Goal: Task Accomplishment & Management: Complete application form

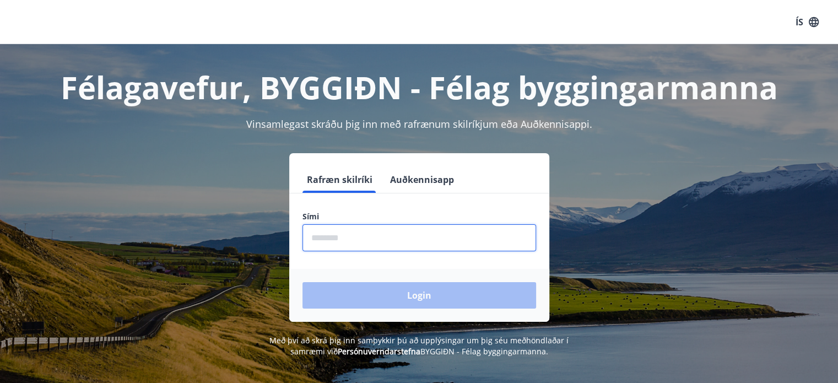
click at [374, 239] on input "phone" at bounding box center [420, 237] width 234 height 27
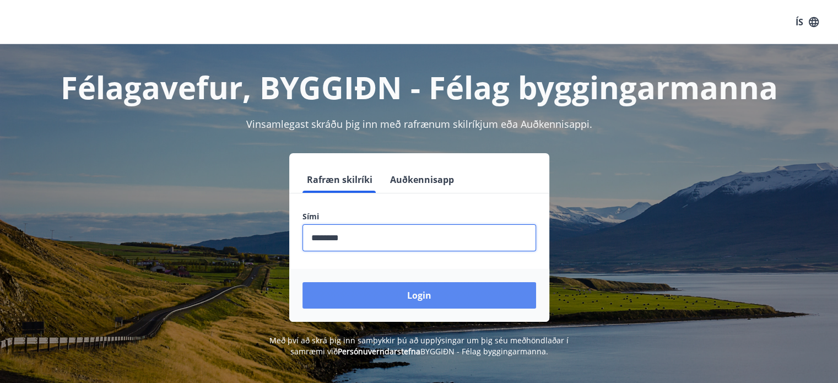
type input "********"
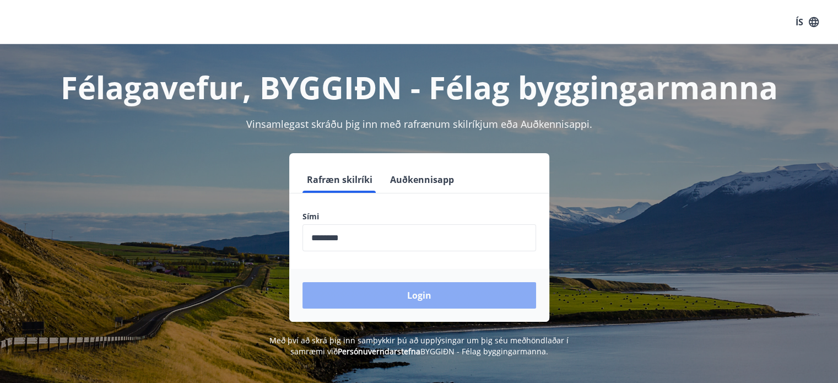
click at [378, 289] on button "Login" at bounding box center [420, 295] width 234 height 26
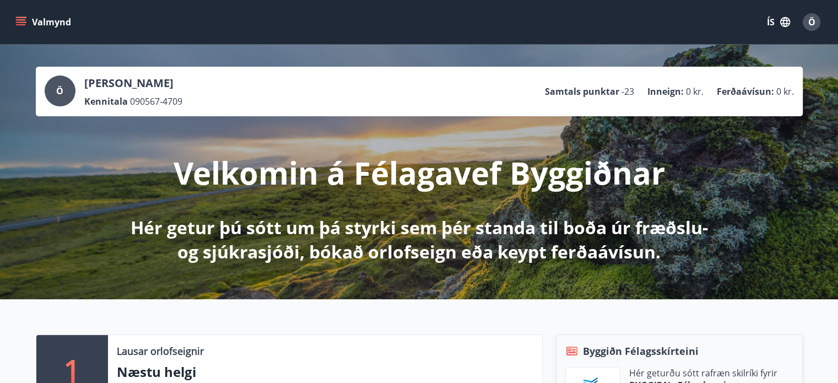
click at [810, 21] on span "Ö" at bounding box center [812, 22] width 7 height 12
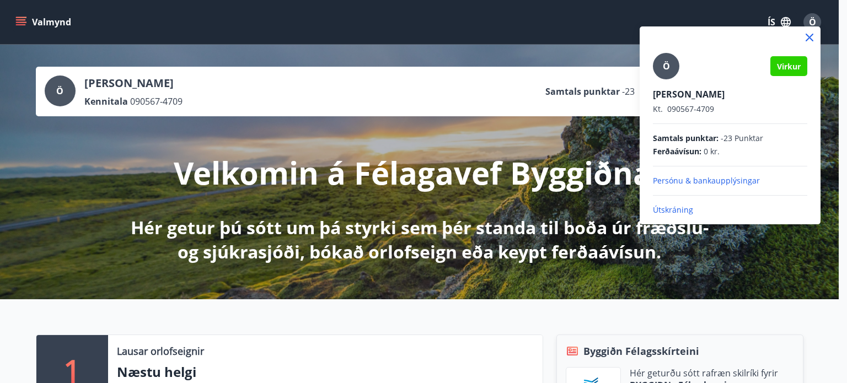
click at [758, 246] on div at bounding box center [423, 191] width 847 height 383
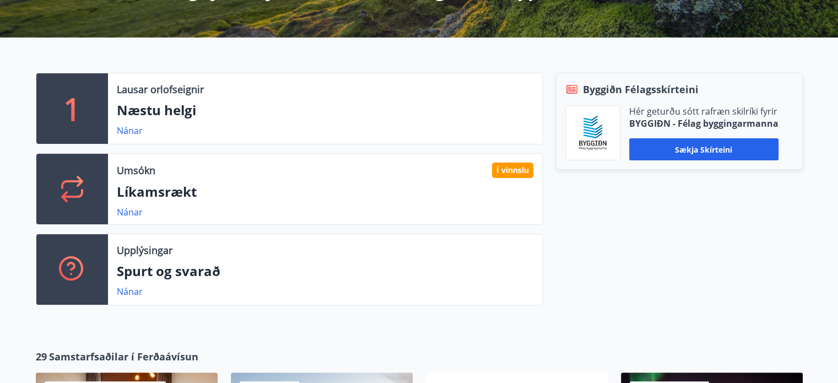
scroll to position [265, 0]
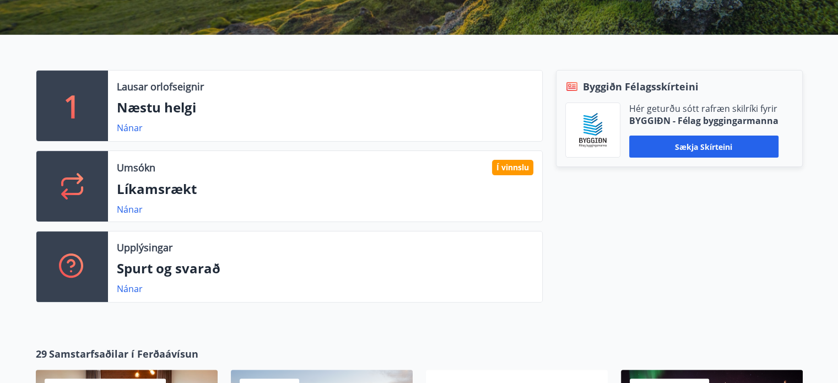
click at [510, 167] on div "Í vinnslu" at bounding box center [512, 167] width 41 height 15
click at [85, 185] on div at bounding box center [72, 186] width 72 height 71
click at [127, 211] on link "Nánar" at bounding box center [130, 209] width 26 height 12
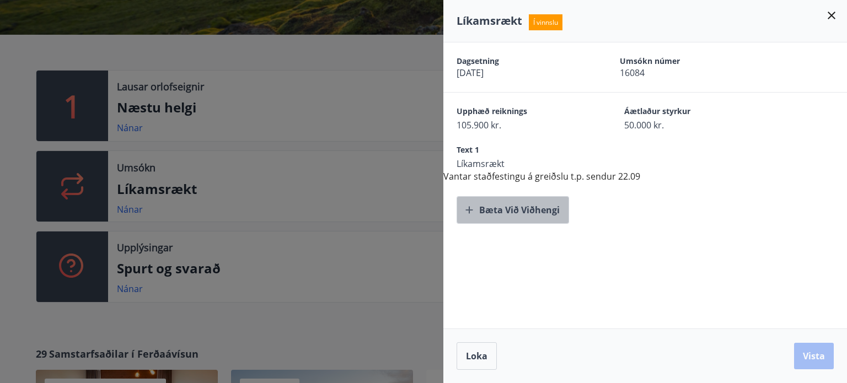
click at [500, 210] on button "Bæta við viðhengi" at bounding box center [512, 210] width 112 height 28
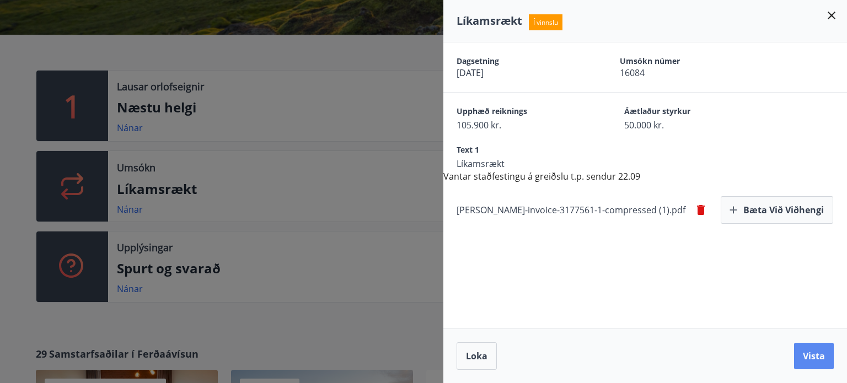
click at [816, 358] on button "Vista" at bounding box center [814, 356] width 40 height 26
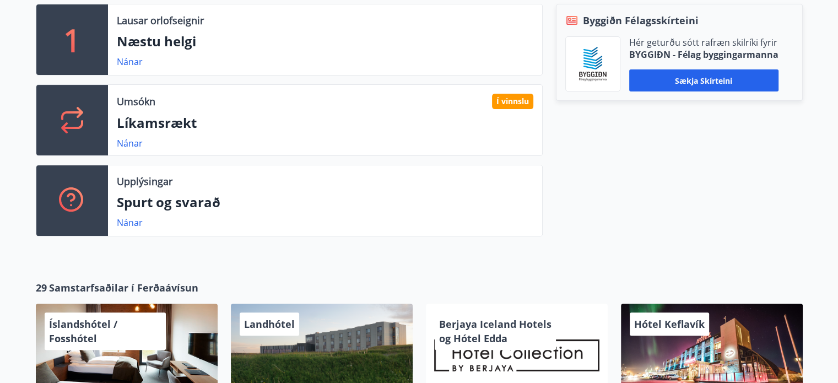
scroll to position [309, 0]
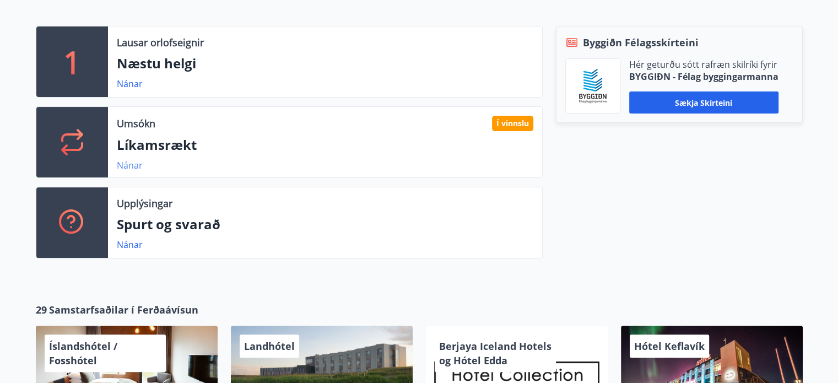
click at [128, 168] on link "Nánar" at bounding box center [130, 165] width 26 height 12
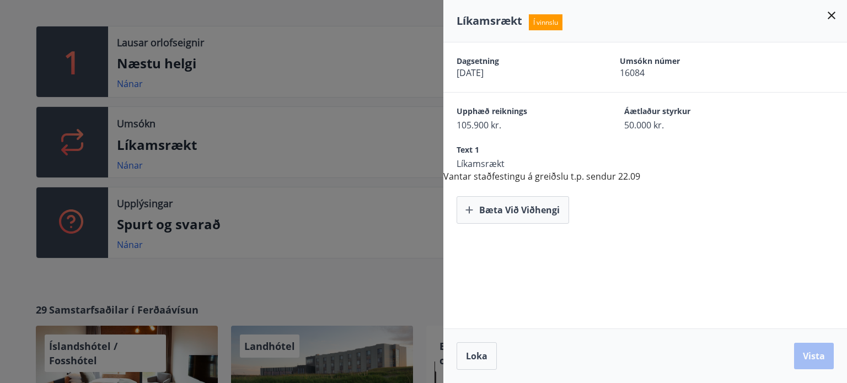
click at [546, 24] on span "Í vinnslu" at bounding box center [546, 22] width 34 height 16
click at [511, 207] on button "Bæta við viðhengi" at bounding box center [512, 210] width 112 height 28
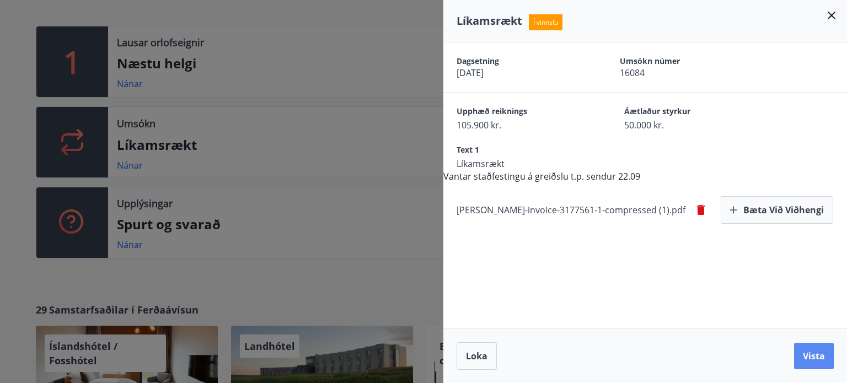
click at [806, 359] on button "Vista" at bounding box center [814, 356] width 40 height 26
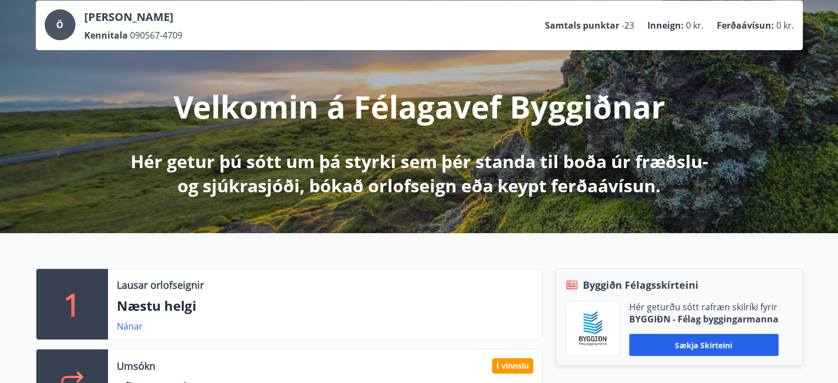
scroll to position [0, 0]
